Goal: Transaction & Acquisition: Purchase product/service

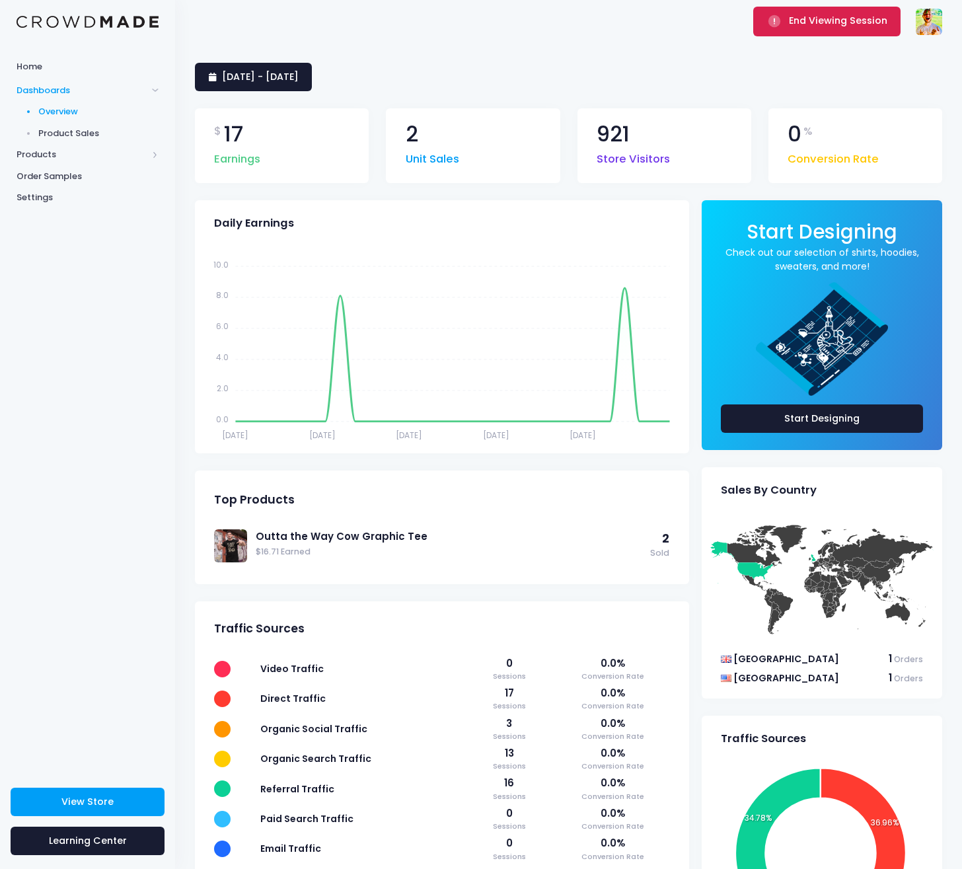
click at [827, 24] on span "End Viewing Session" at bounding box center [838, 20] width 98 height 13
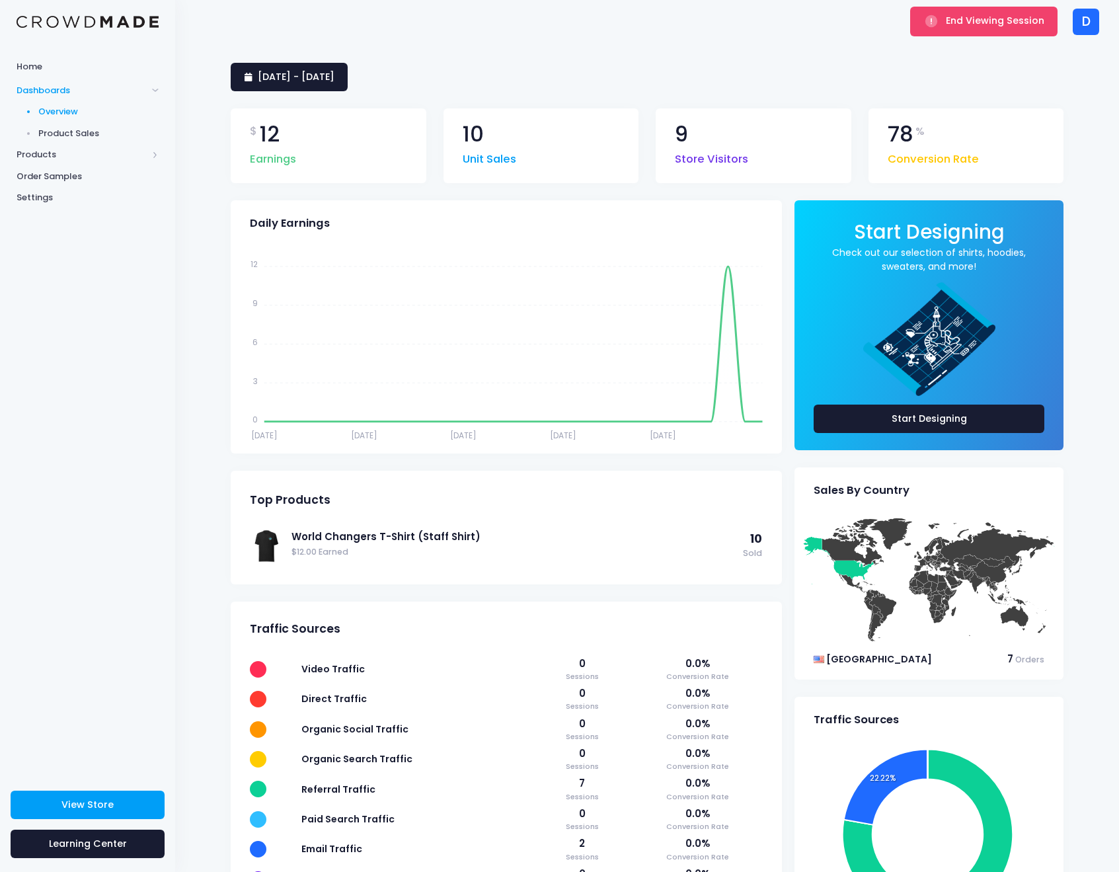
click at [139, 280] on div "Home Dashboards Overview Product Sales Products Product Builder Product Editor …" at bounding box center [87, 411] width 175 height 715
click at [76, 173] on span "Order Samples" at bounding box center [88, 176] width 142 height 13
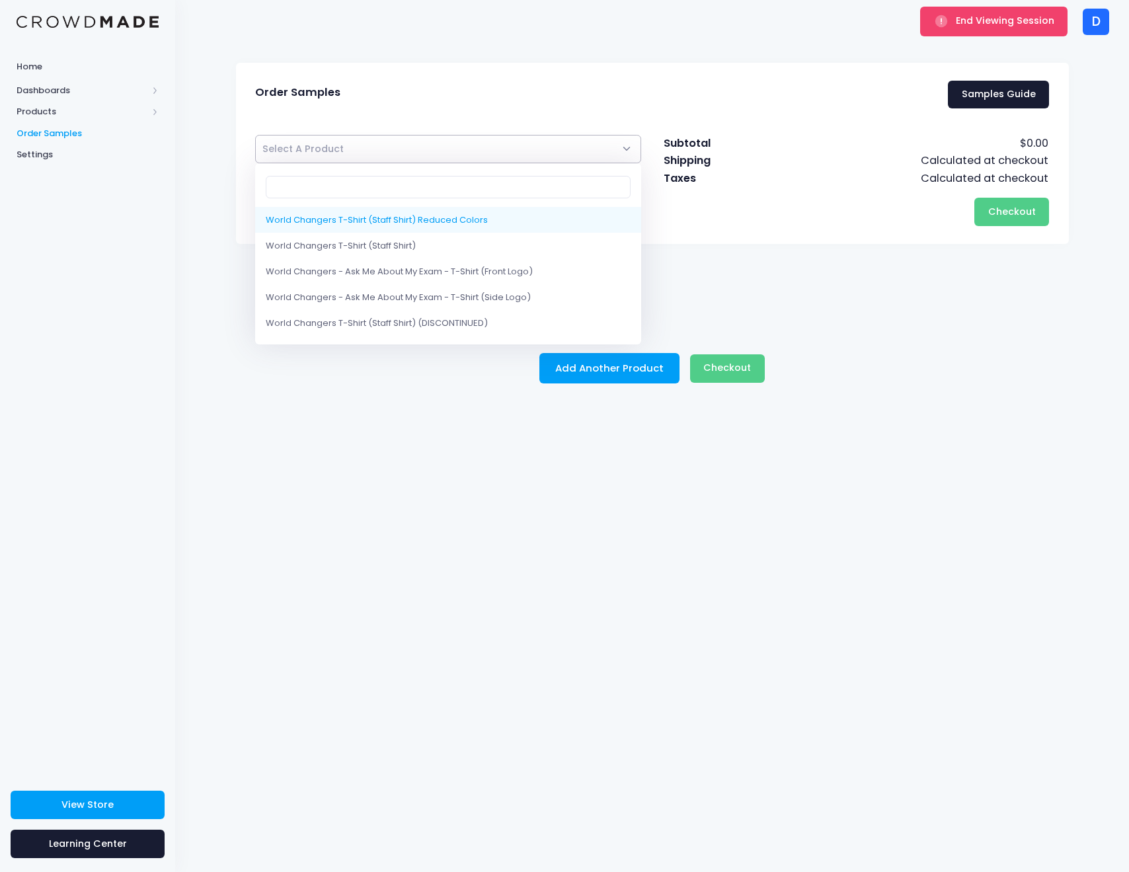
click at [449, 143] on span "Select A Product" at bounding box center [448, 149] width 387 height 28
select select "10210427961618"
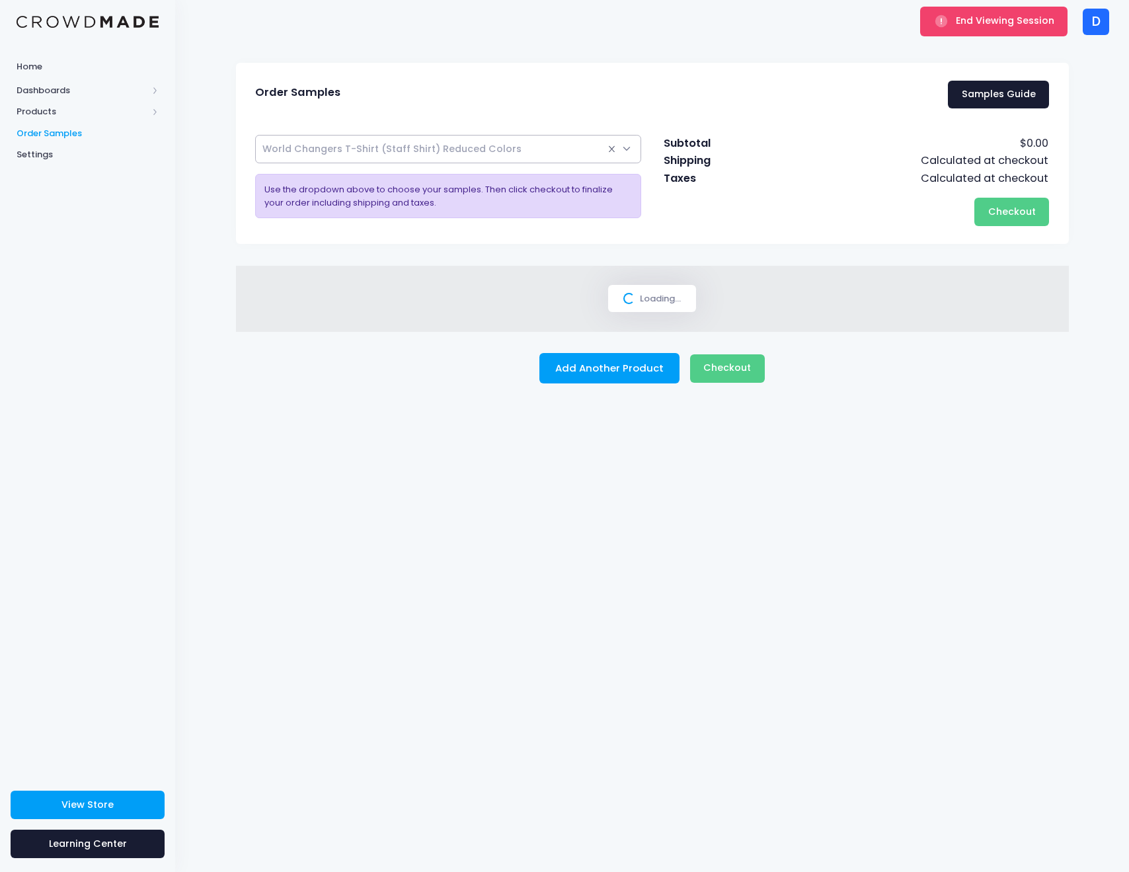
select select
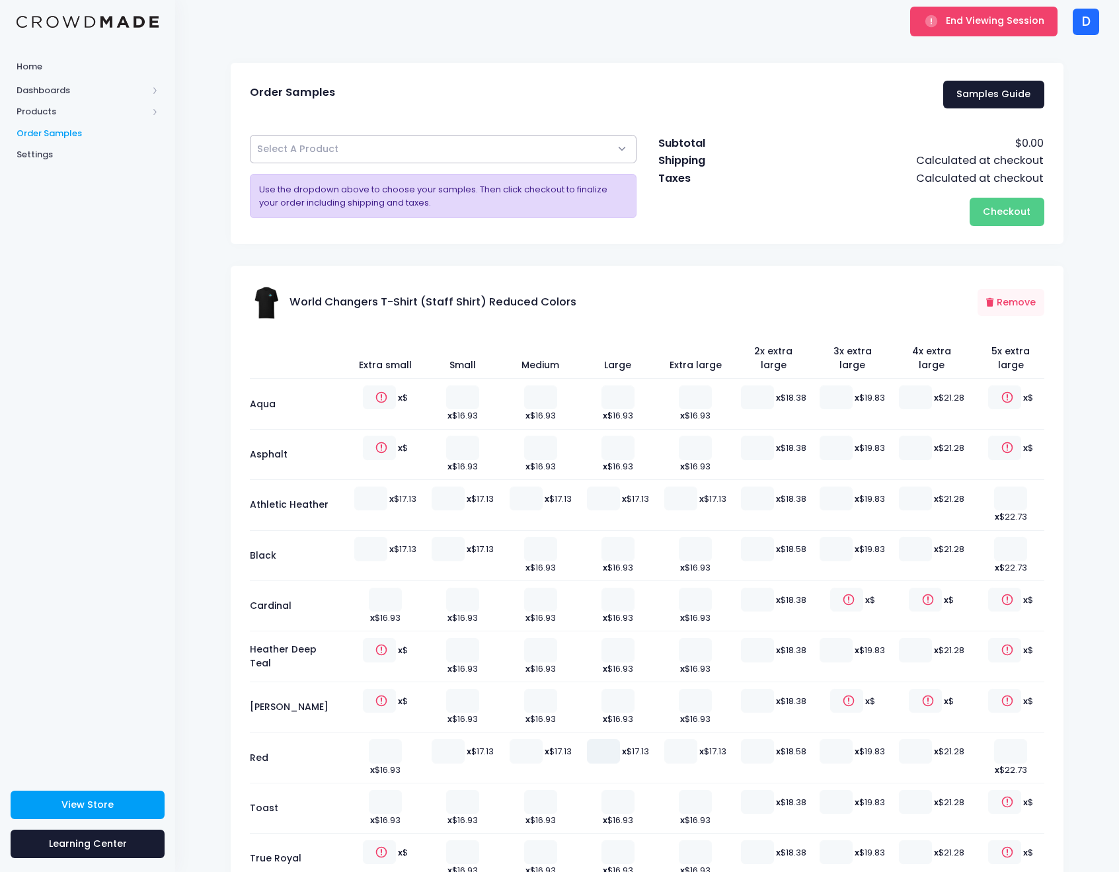
click at [596, 739] on input "number" at bounding box center [603, 751] width 33 height 24
type input "1"
click at [607, 739] on input "1" at bounding box center [603, 751] width 33 height 24
click at [995, 216] on span "Checkout" at bounding box center [1007, 211] width 48 height 13
click at [420, 2] on div "End Viewing Session D D Dr. Pam Turner drpam2020@gmail.com Settings Sign Out" at bounding box center [647, 21] width 904 height 43
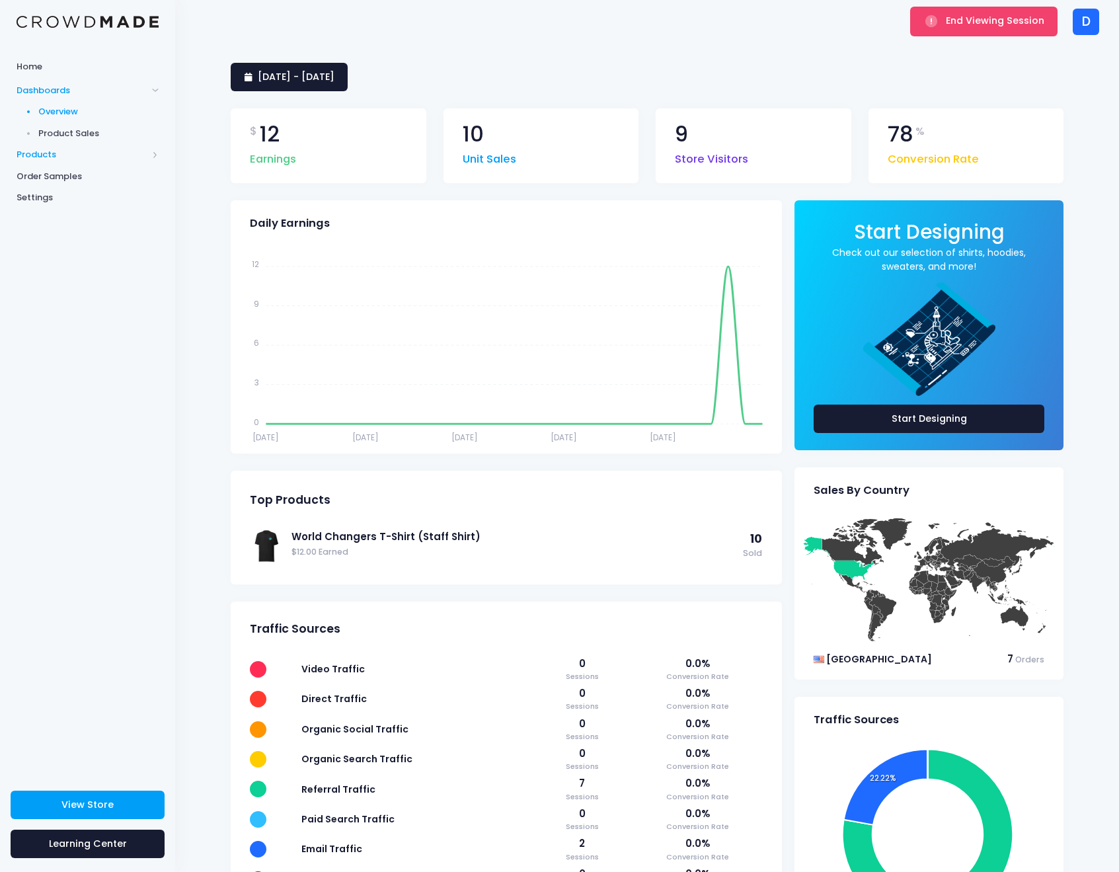
click at [73, 154] on span "Products" at bounding box center [82, 154] width 131 height 13
click at [67, 213] on span "Order Samples" at bounding box center [88, 219] width 142 height 13
click at [73, 153] on span "Product Editor" at bounding box center [98, 154] width 121 height 13
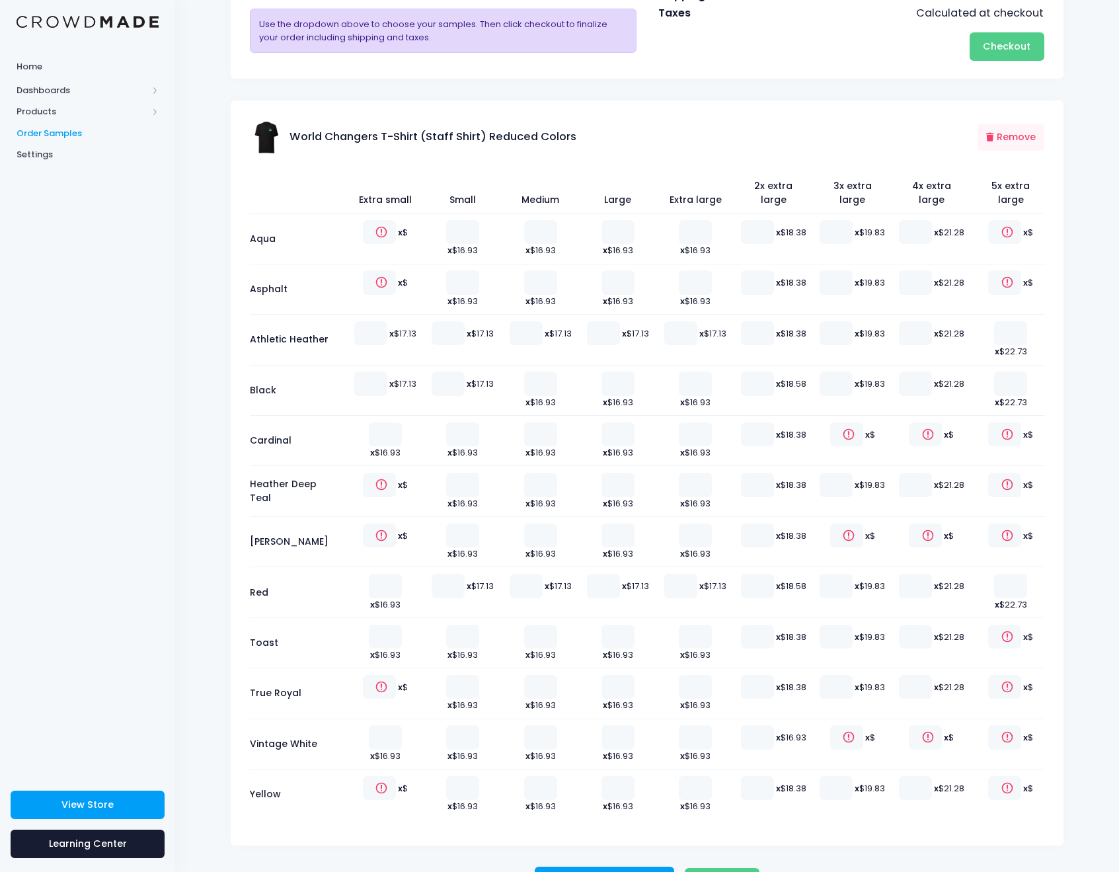
scroll to position [37, 0]
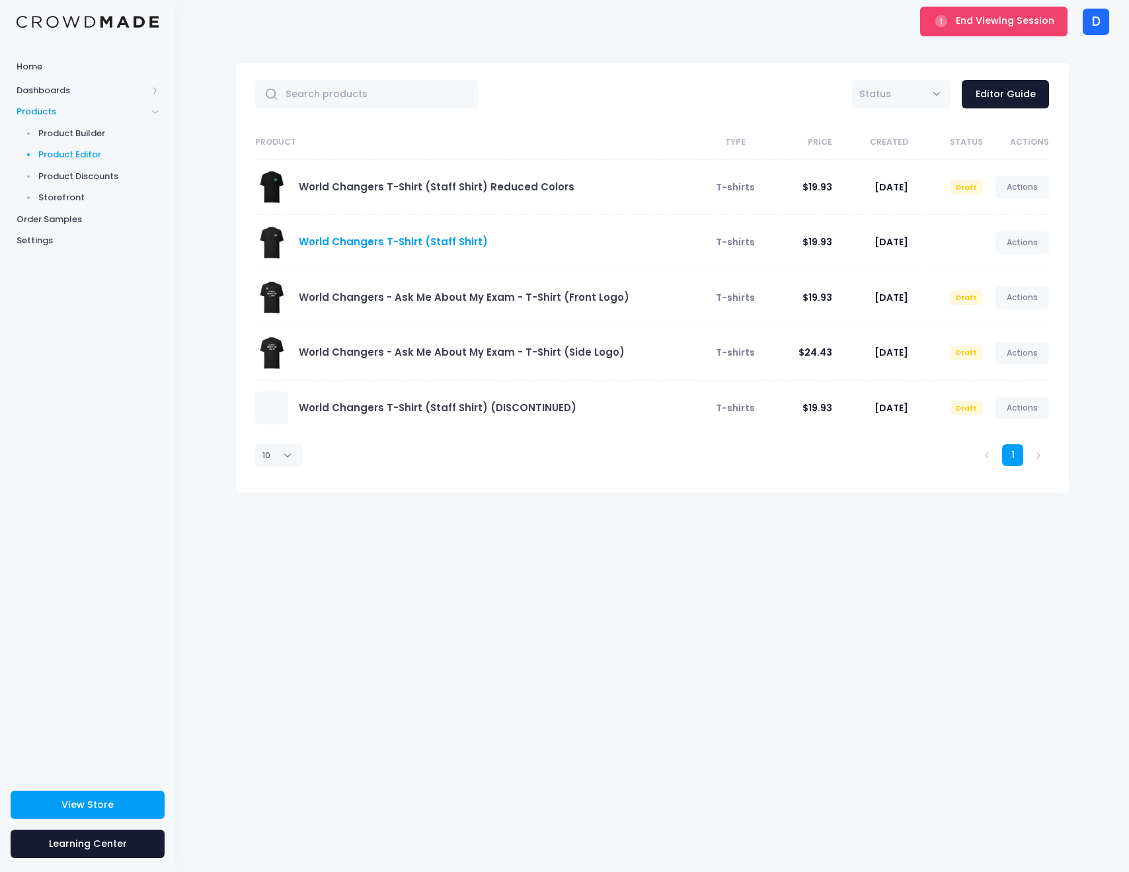
click at [393, 241] on link "World Changers T-Shirt (Staff Shirt)" at bounding box center [393, 242] width 189 height 14
click at [77, 214] on span "Order Samples" at bounding box center [88, 219] width 142 height 13
click at [71, 208] on link "Order Samples" at bounding box center [87, 219] width 175 height 22
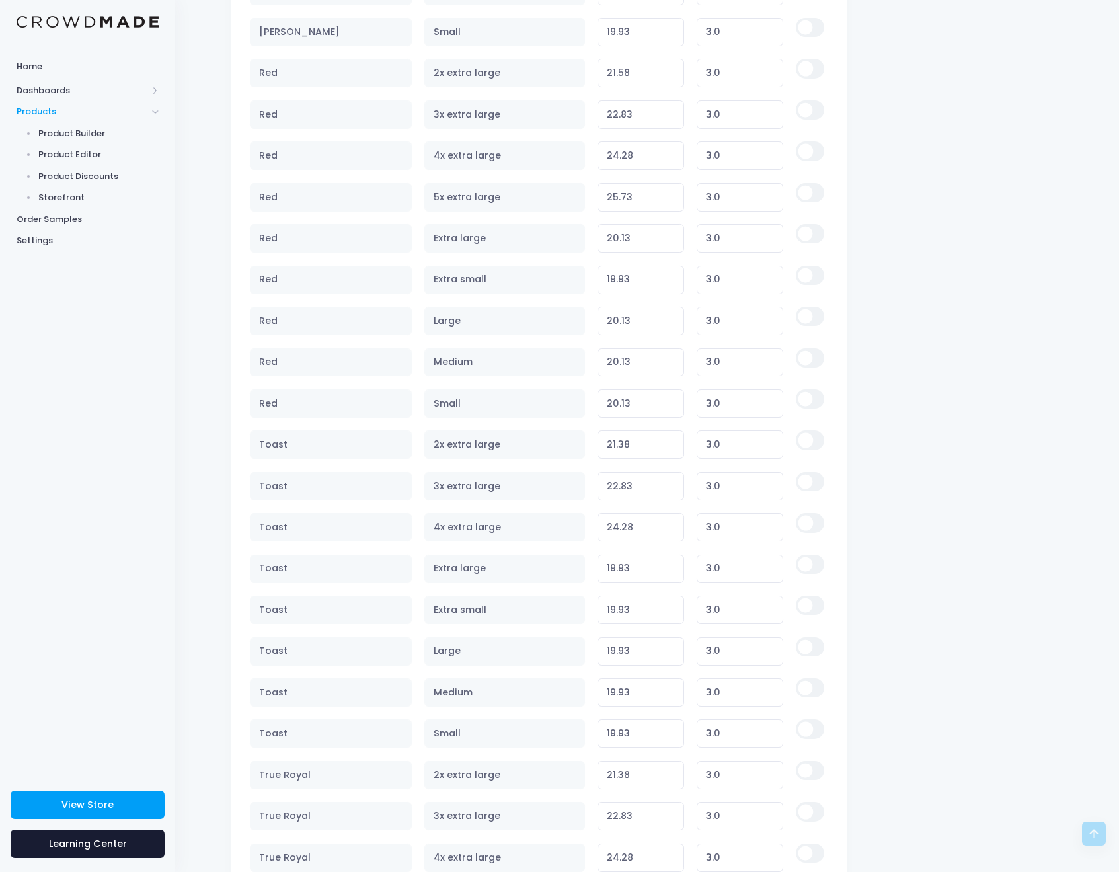
scroll to position [3430, 0]
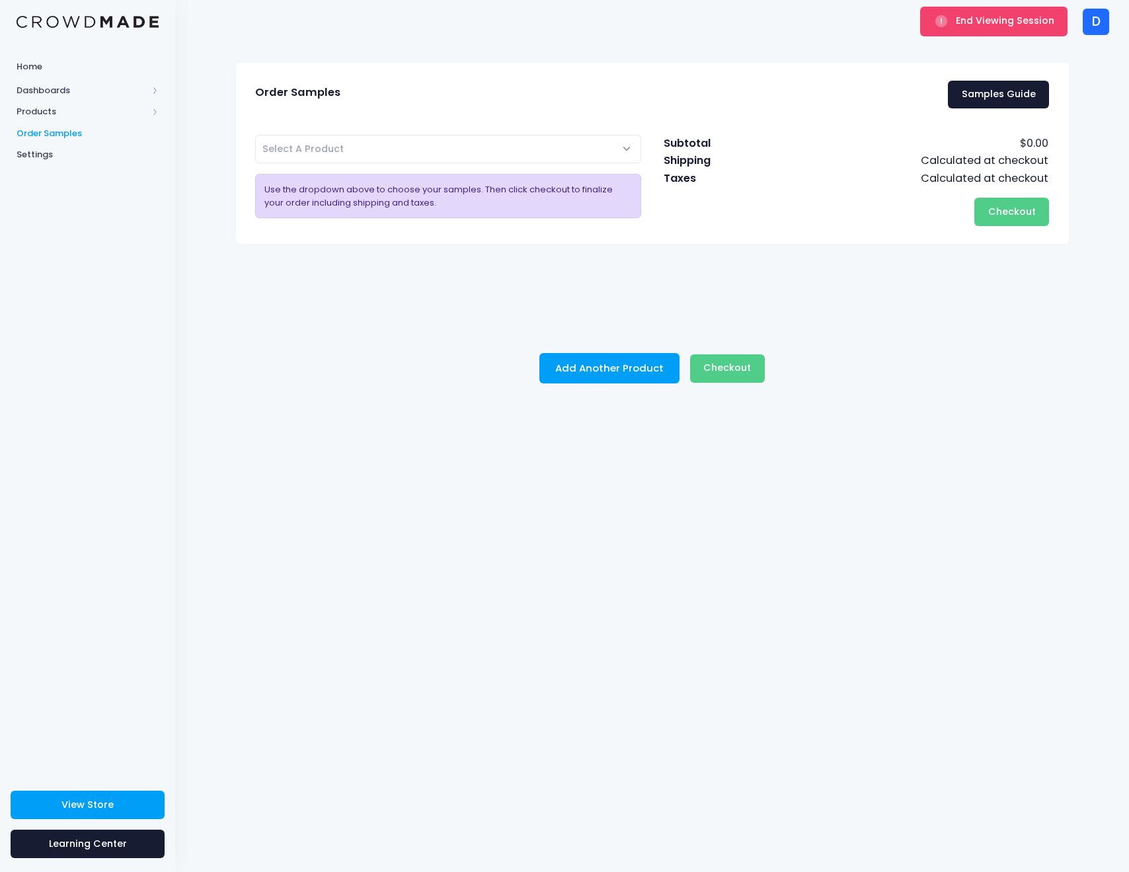
click at [515, 145] on span "Select A Product" at bounding box center [448, 149] width 387 height 28
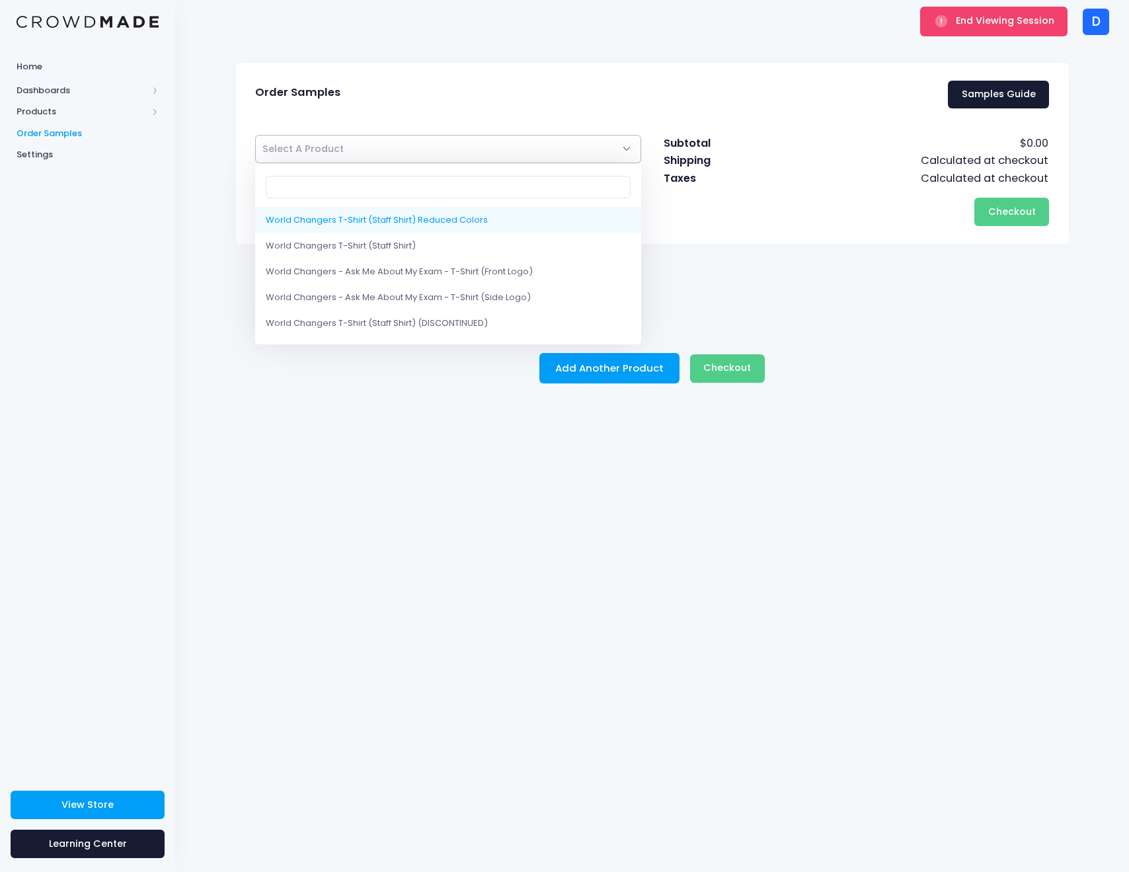
select select "10210427961618"
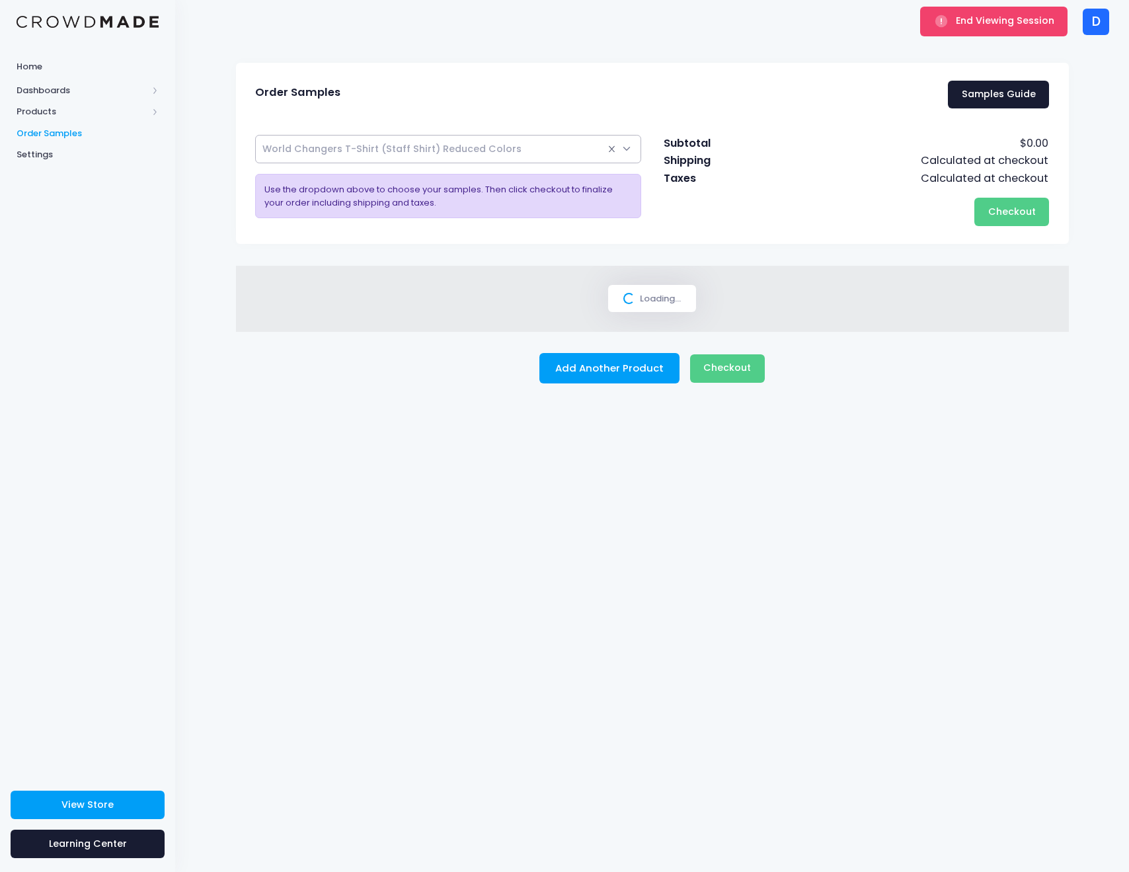
select select
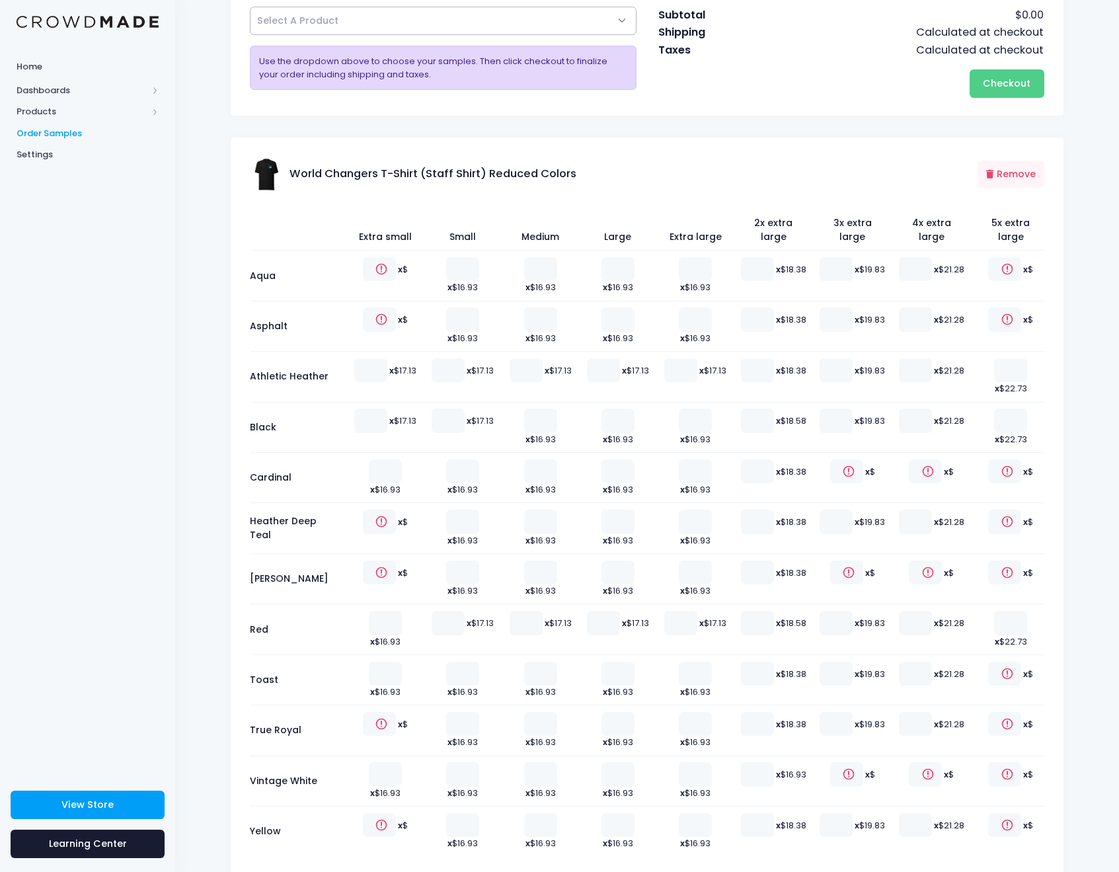
scroll to position [190, 0]
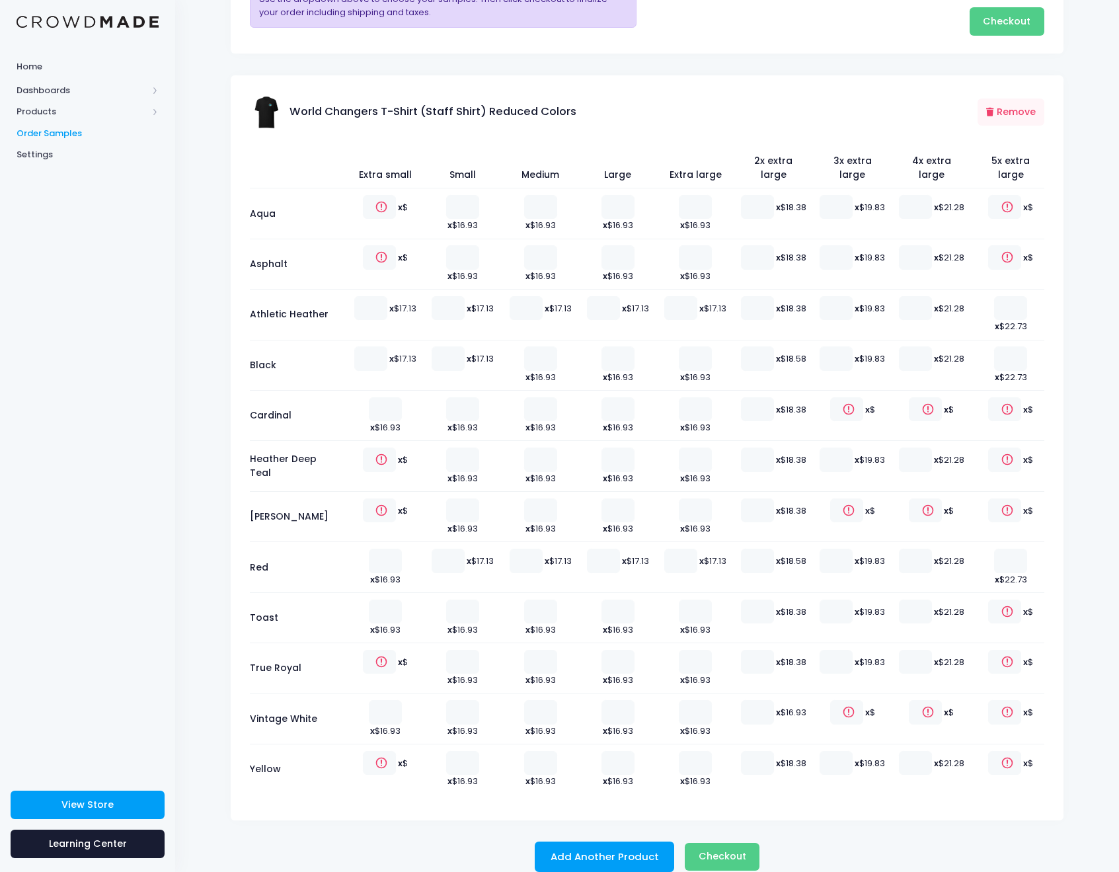
type input "1"
click at [622, 447] on input "1" at bounding box center [617, 459] width 33 height 24
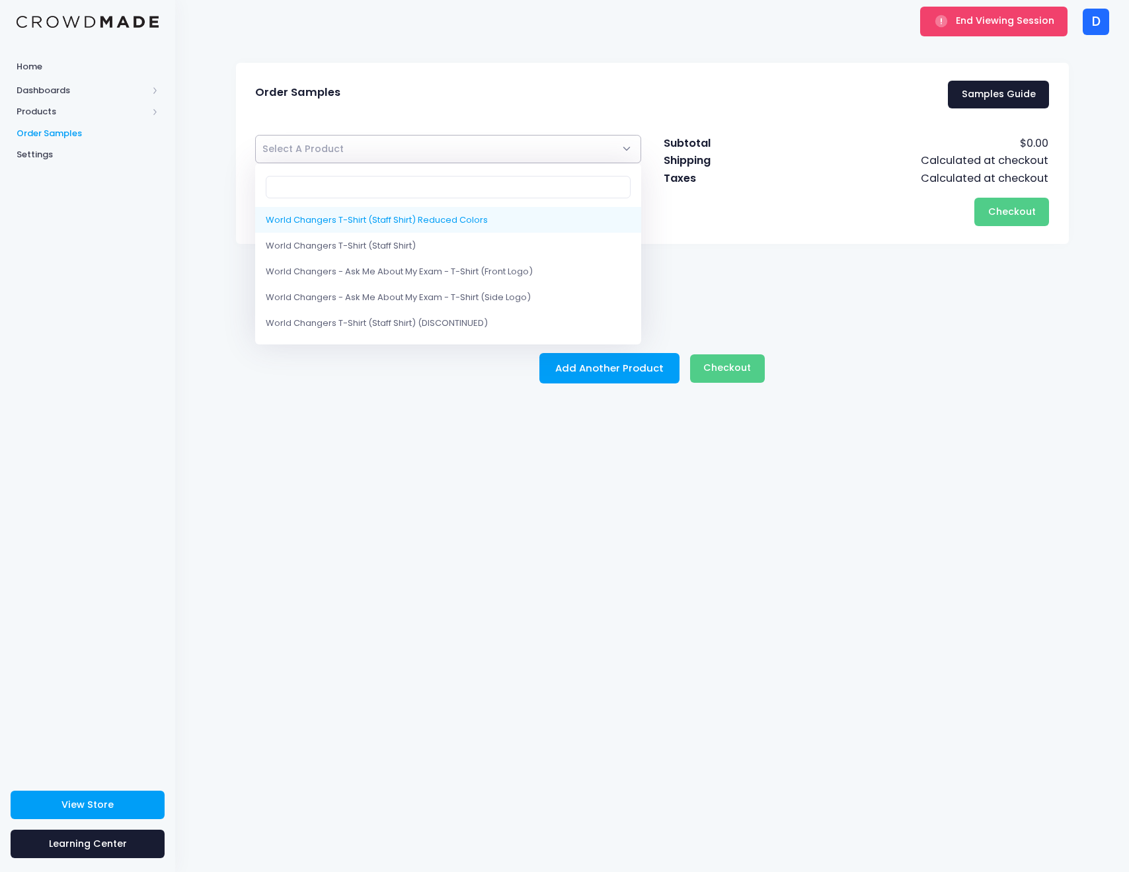
drag, startPoint x: 454, startPoint y: 136, endPoint x: 457, endPoint y: 149, distance: 12.8
click at [454, 137] on span "Select A Product" at bounding box center [448, 149] width 387 height 28
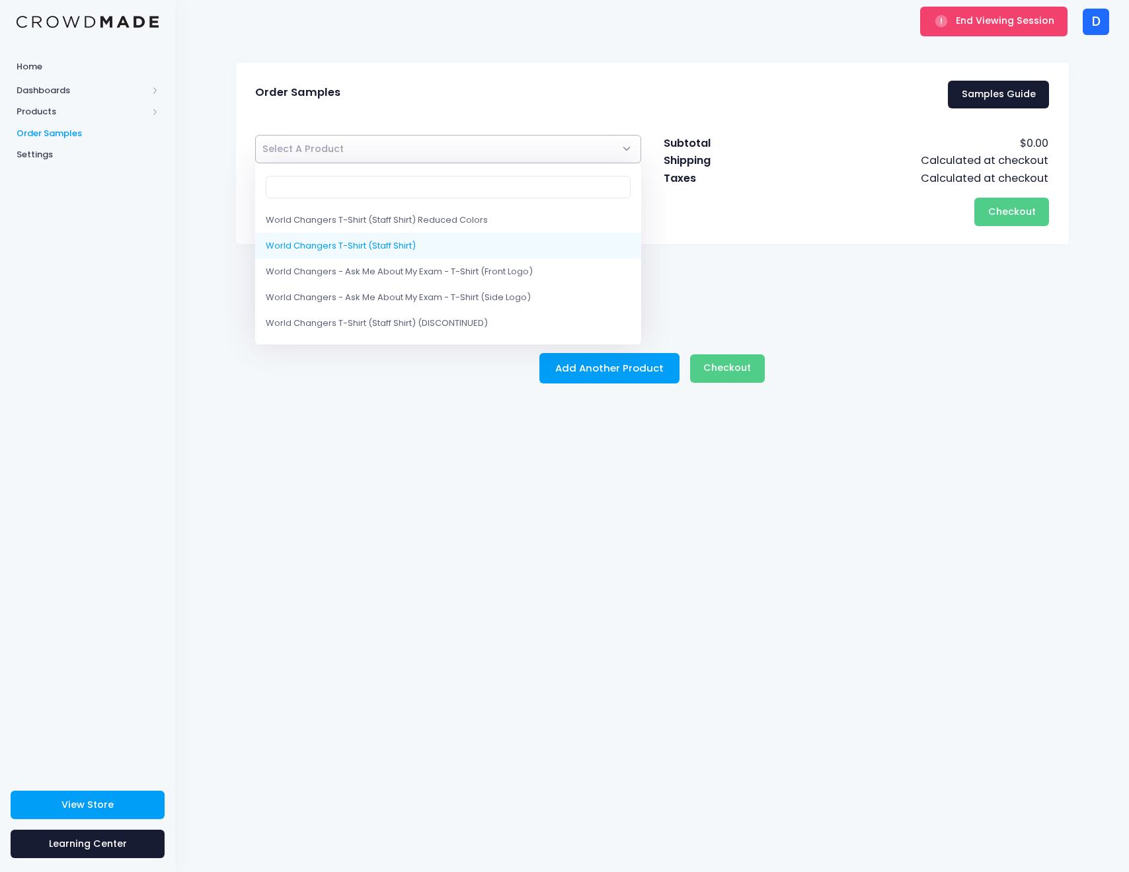
select select "10205333291282"
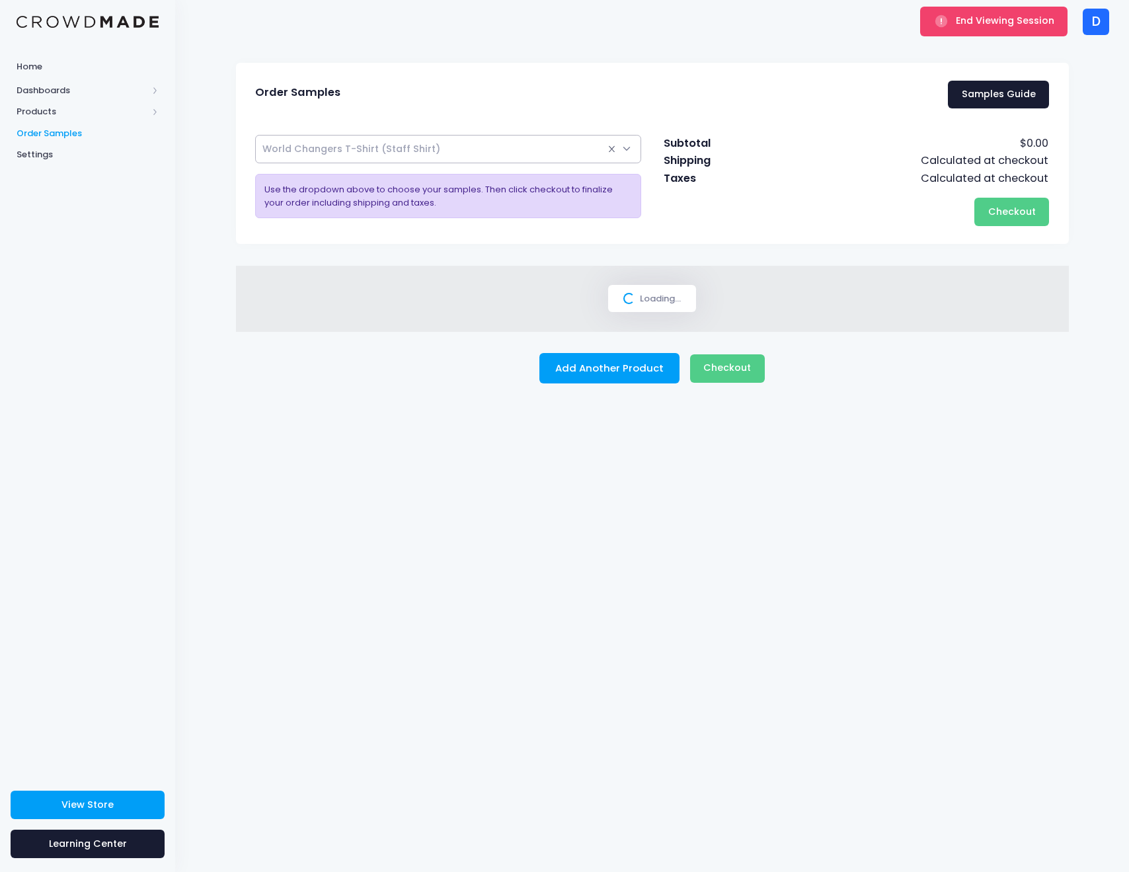
select select
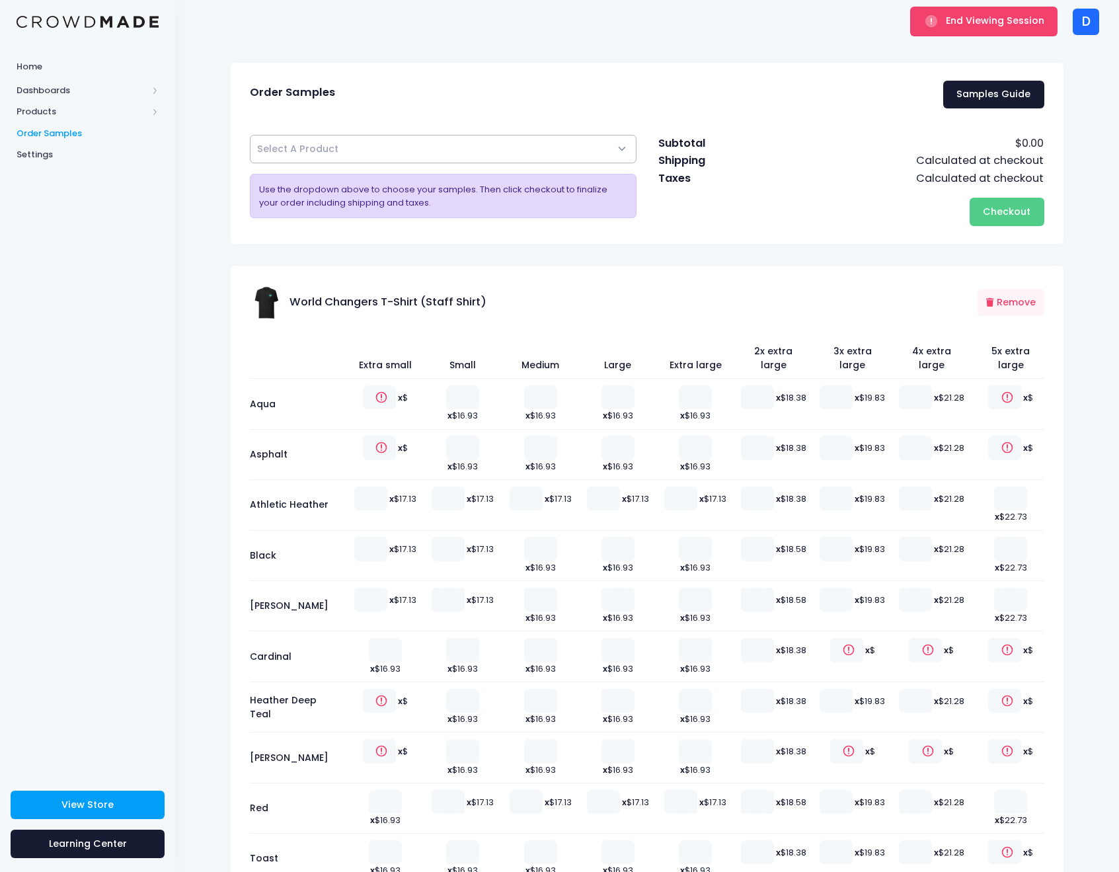
scroll to position [241, 0]
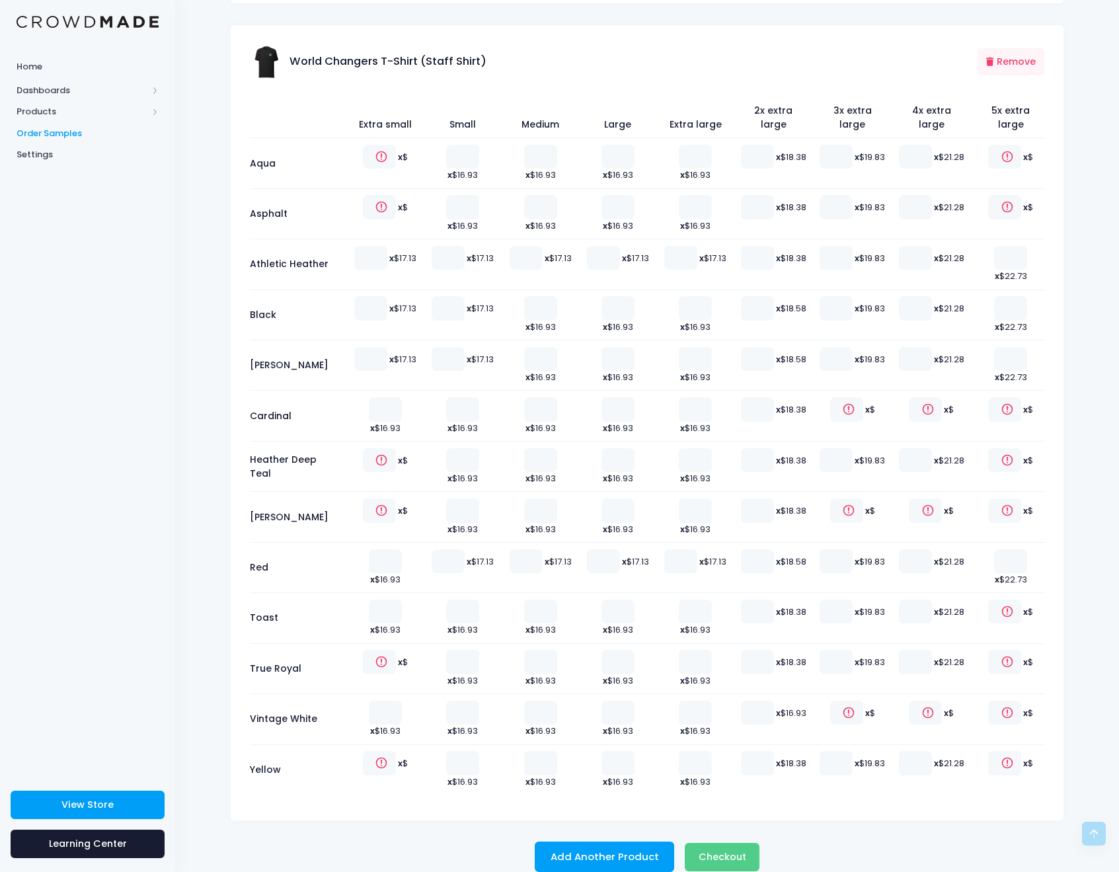
type input "1"
click at [528, 549] on input "1" at bounding box center [525, 561] width 33 height 24
click at [727, 850] on span "Checkout" at bounding box center [722, 856] width 48 height 13
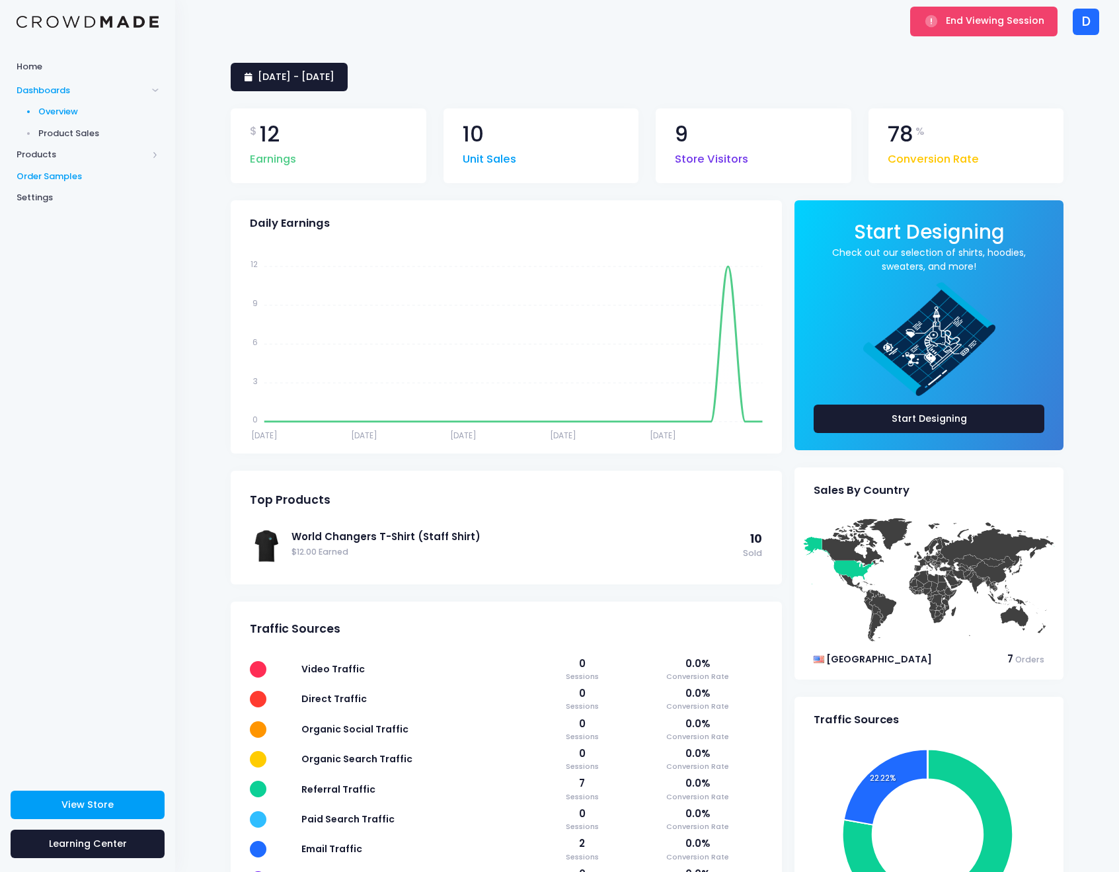
click at [79, 173] on span "Order Samples" at bounding box center [88, 176] width 142 height 13
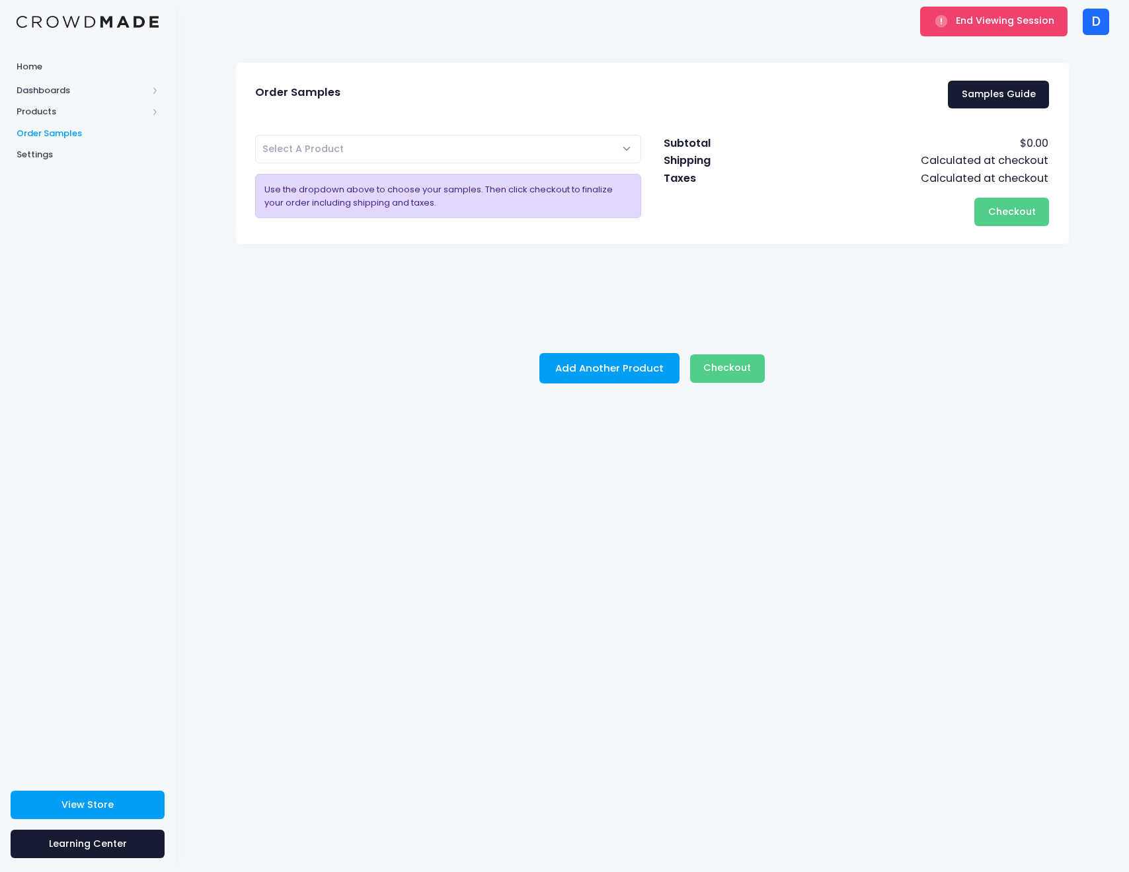
click at [311, 148] on span "Select A Product" at bounding box center [302, 148] width 81 height 13
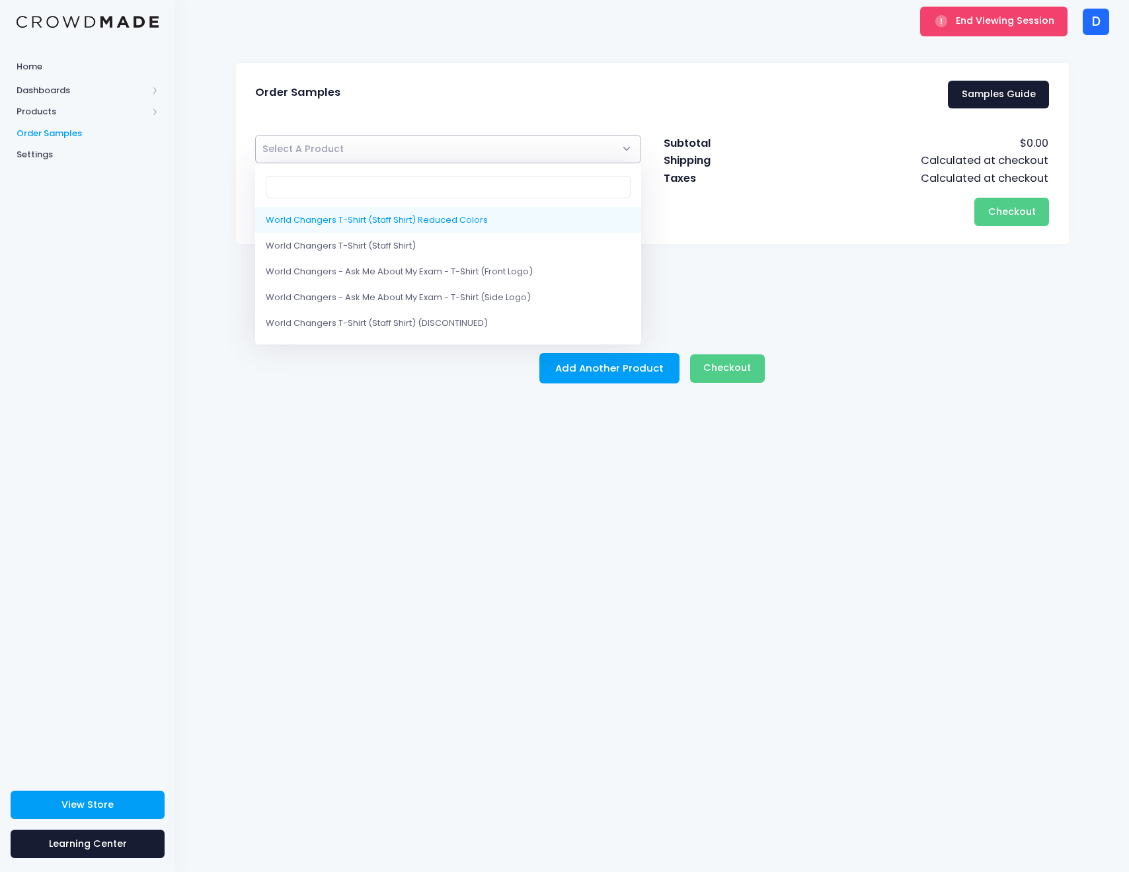
select select "10210427961618"
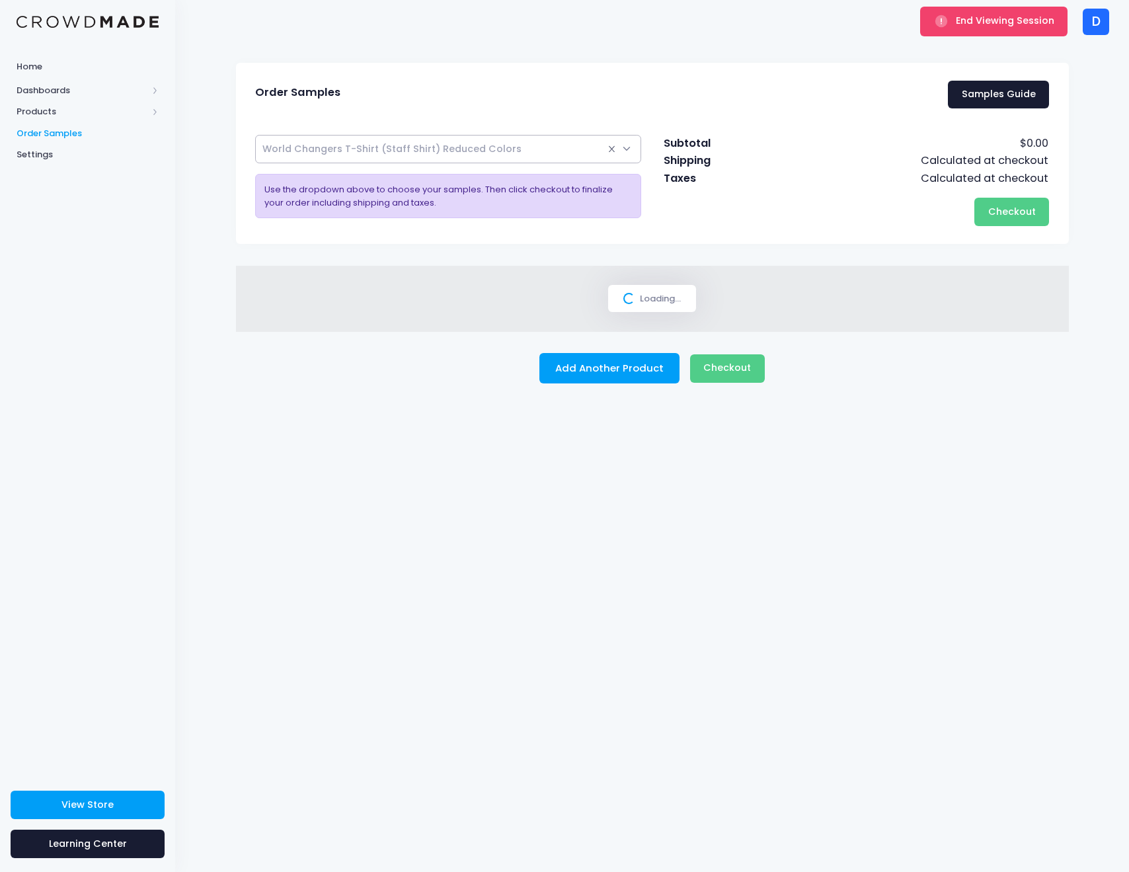
select select
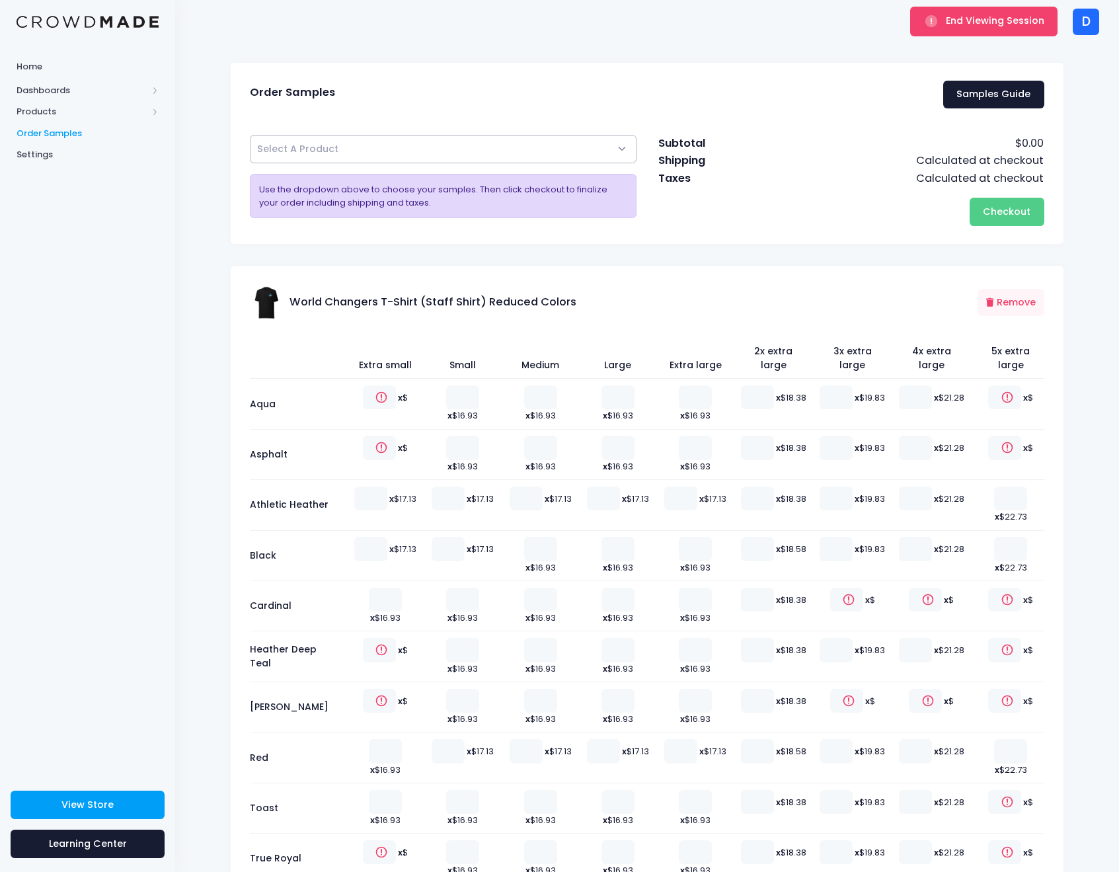
scroll to position [190, 0]
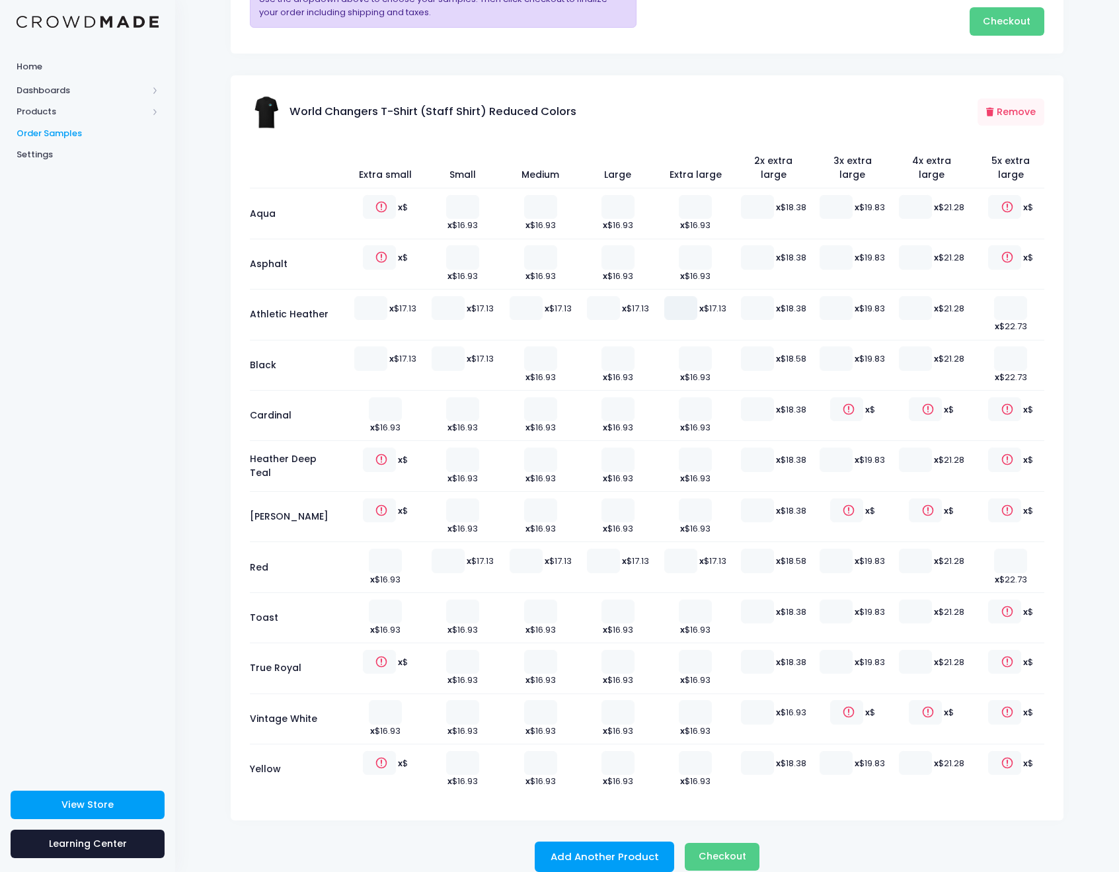
type input "1"
click at [685, 296] on input "1" at bounding box center [680, 308] width 33 height 24
click at [716, 842] on button "Checkout Please wait..." at bounding box center [722, 856] width 75 height 28
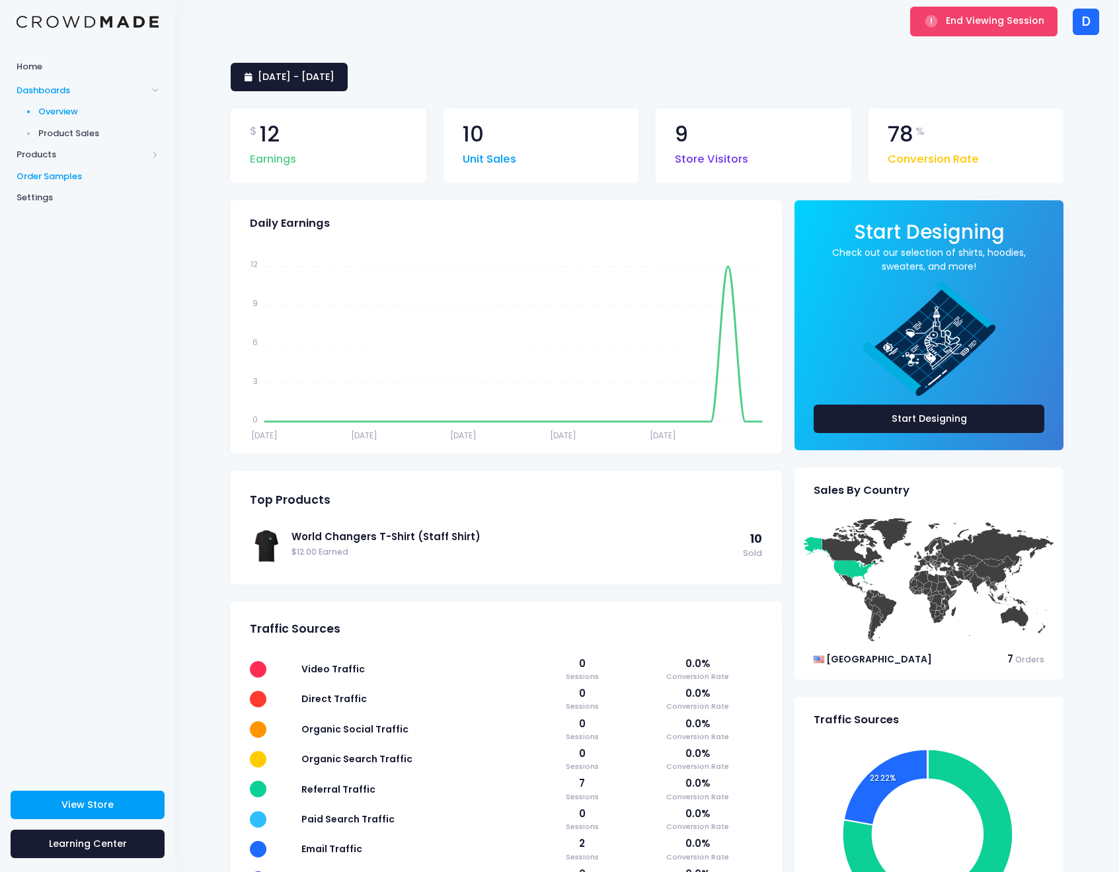
click at [32, 170] on span "Order Samples" at bounding box center [88, 176] width 142 height 13
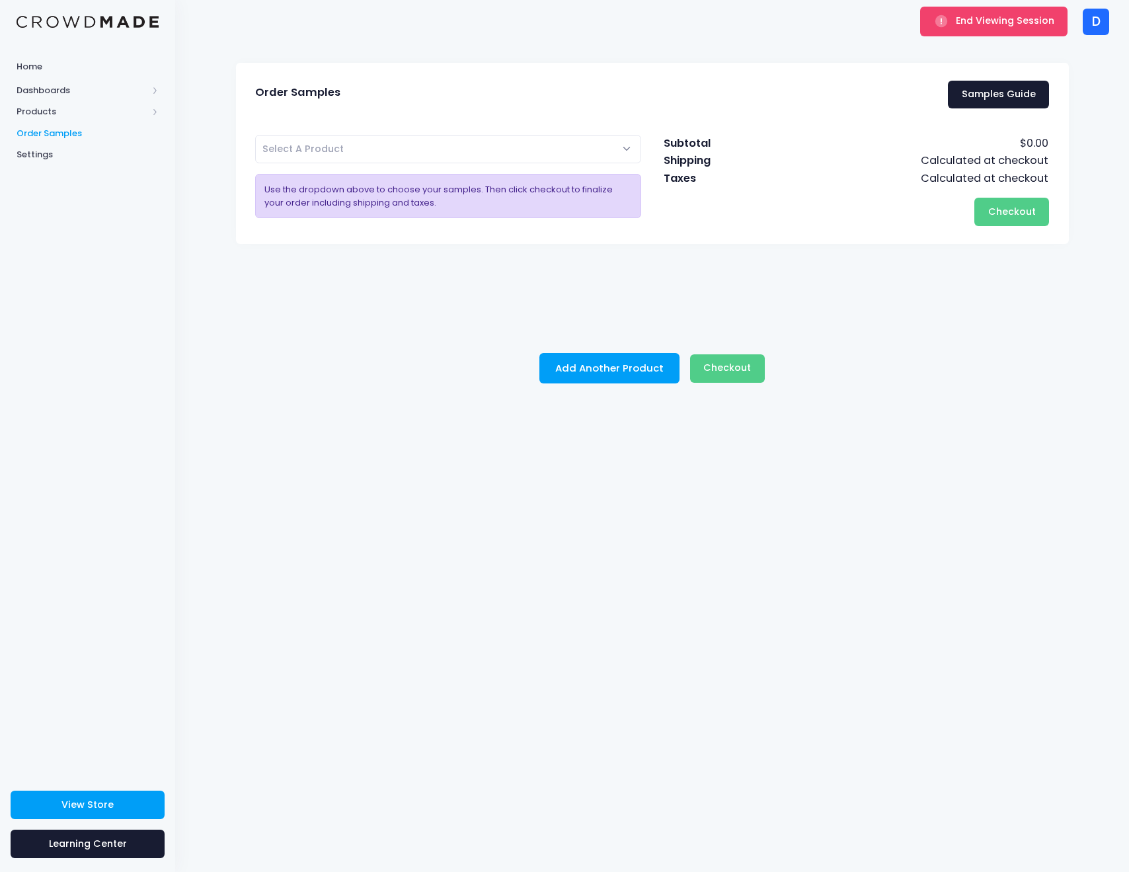
click at [358, 152] on span "Select A Product" at bounding box center [448, 149] width 387 height 28
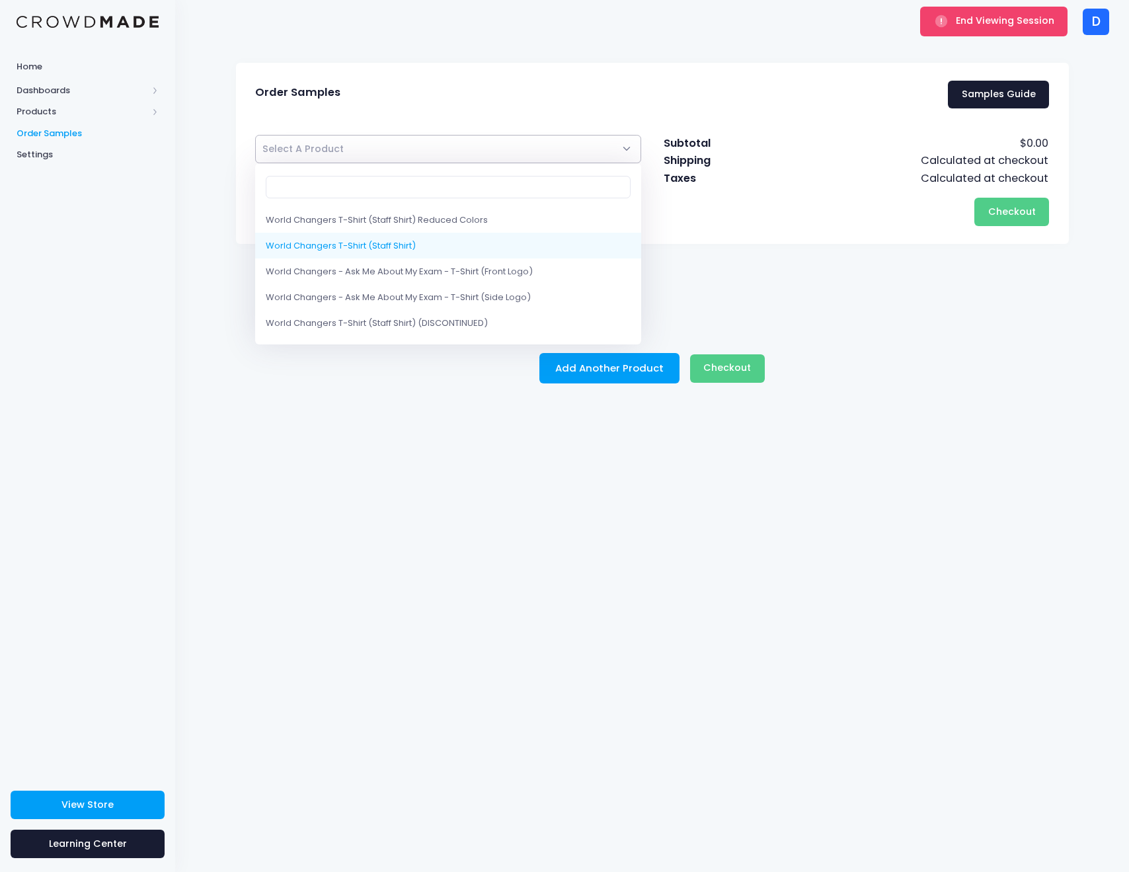
select select "10205333291282"
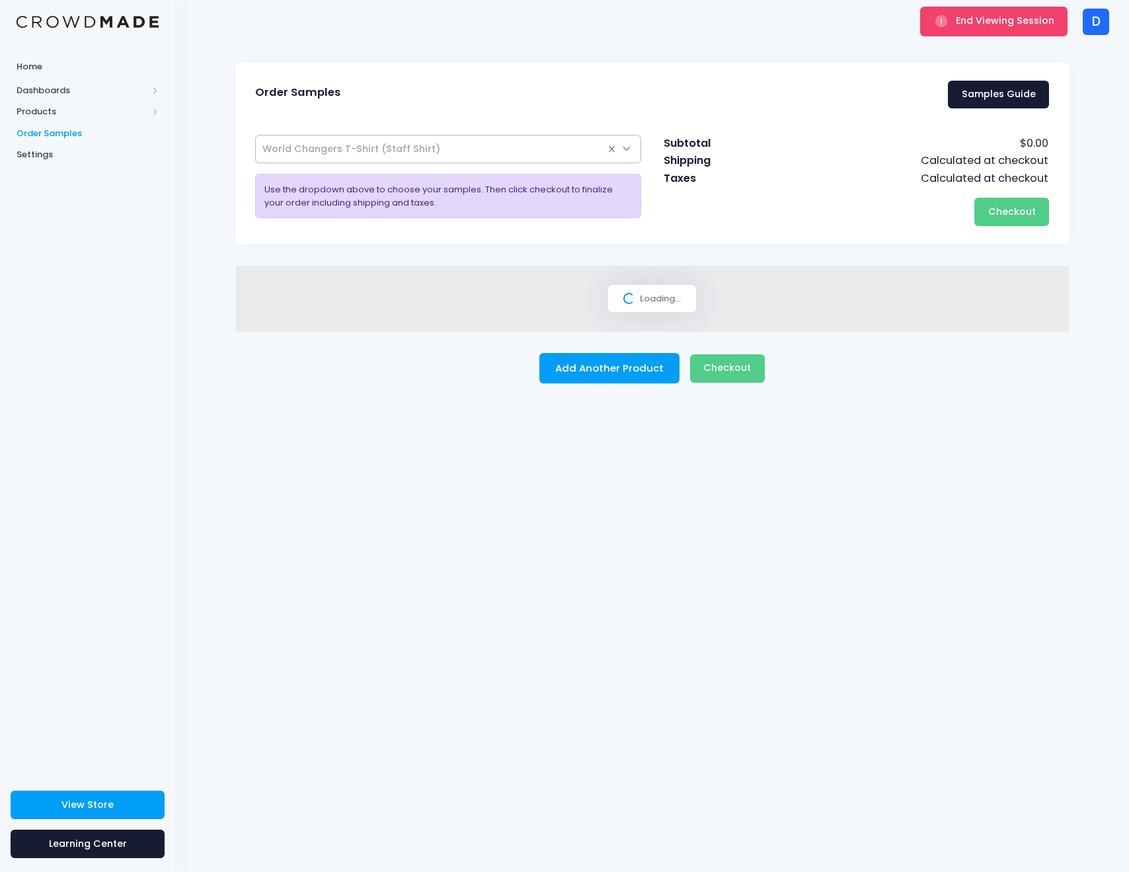
select select
